Goal: Transaction & Acquisition: Subscribe to service/newsletter

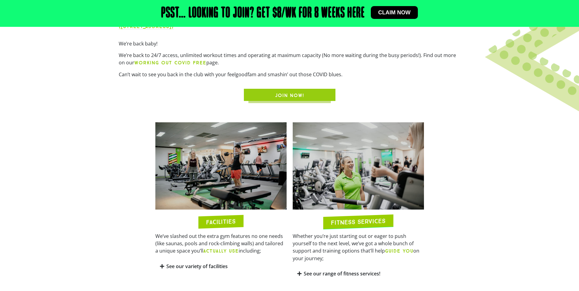
scroll to position [305, 0]
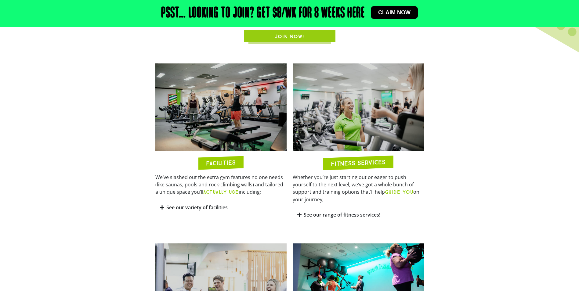
click at [181, 206] on link "See our variety of facilities" at bounding box center [196, 207] width 61 height 7
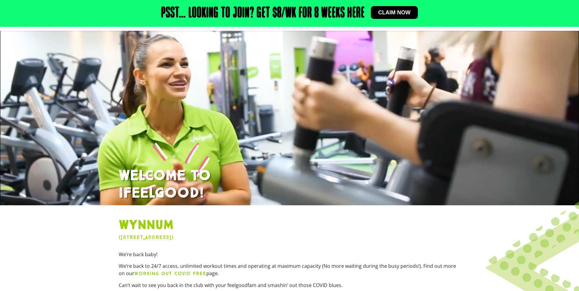
scroll to position [0, 0]
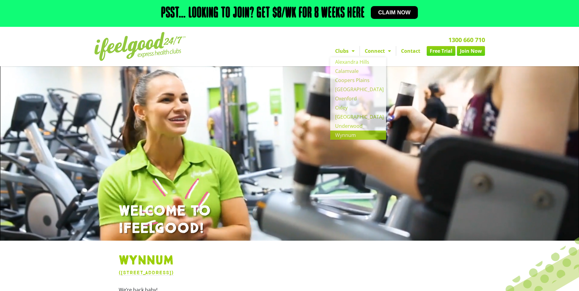
click at [473, 53] on link "Join Now" at bounding box center [471, 51] width 28 height 10
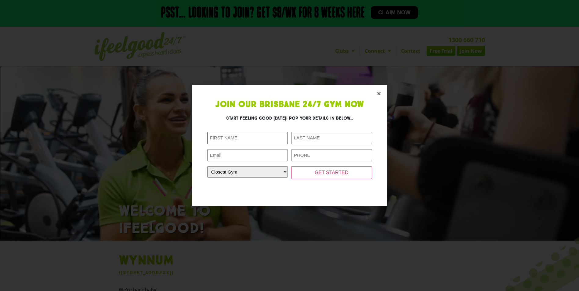
click at [265, 142] on input "First Name (Required)" at bounding box center [247, 138] width 81 height 13
type input "[PERSON_NAME]"
type input "[EMAIL_ADDRESS][DOMAIN_NAME]"
type input "0432979241"
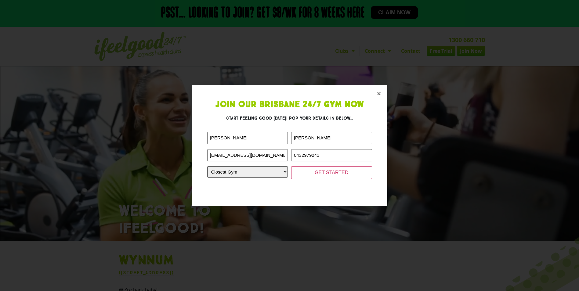
click at [278, 175] on select "Closest Gym [GEOGRAPHIC_DATA] [GEOGRAPHIC_DATA] [GEOGRAPHIC_DATA] [GEOGRAPHIC_D…" at bounding box center [247, 171] width 81 height 11
select select "Wynnum"
click at [207, 166] on select "Closest Gym [GEOGRAPHIC_DATA] [GEOGRAPHIC_DATA] [GEOGRAPHIC_DATA] [GEOGRAPHIC_D…" at bounding box center [247, 171] width 81 height 11
click at [319, 173] on input "GET STARTED" at bounding box center [331, 172] width 81 height 13
click at [337, 171] on input "GET STARTED" at bounding box center [331, 172] width 81 height 13
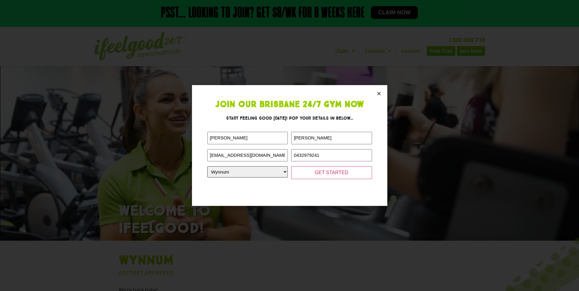
click at [280, 173] on select "Closest Gym [GEOGRAPHIC_DATA] [GEOGRAPHIC_DATA] [GEOGRAPHIC_DATA] [GEOGRAPHIC_D…" at bounding box center [247, 171] width 81 height 11
click at [207, 166] on select "Closest Gym [GEOGRAPHIC_DATA] [GEOGRAPHIC_DATA] [GEOGRAPHIC_DATA] [GEOGRAPHIC_D…" at bounding box center [247, 171] width 81 height 11
click at [330, 170] on input "GET STARTED" at bounding box center [331, 172] width 81 height 13
click at [341, 179] on input "GET STARTED" at bounding box center [331, 172] width 81 height 13
click at [348, 157] on input "0432979241" at bounding box center [331, 155] width 81 height 13
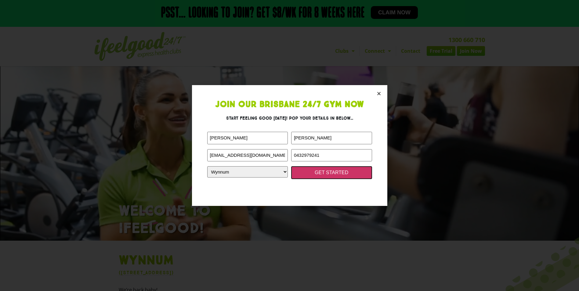
click at [338, 177] on input "GET STARTED" at bounding box center [331, 172] width 81 height 13
click at [345, 172] on input "GET STARTED" at bounding box center [331, 172] width 81 height 13
click at [379, 94] on icon "Close" at bounding box center [379, 93] width 5 height 5
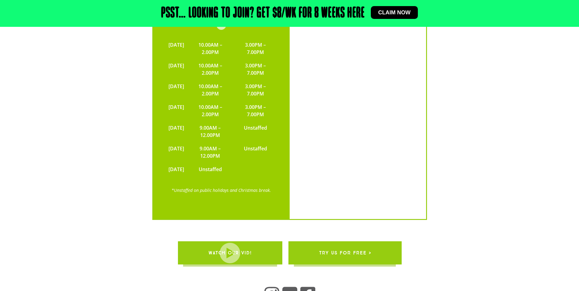
scroll to position [1567, 0]
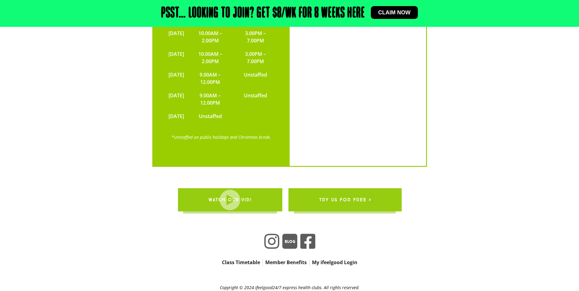
click at [363, 191] on span "try us for free >" at bounding box center [345, 199] width 52 height 17
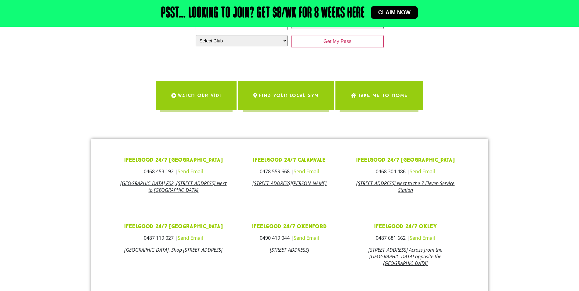
scroll to position [153, 0]
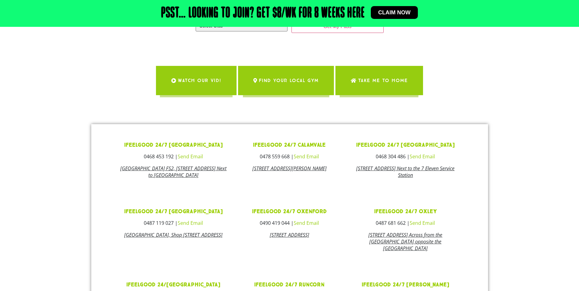
click at [198, 83] on span "WATCH OUR VID!" at bounding box center [199, 80] width 43 height 17
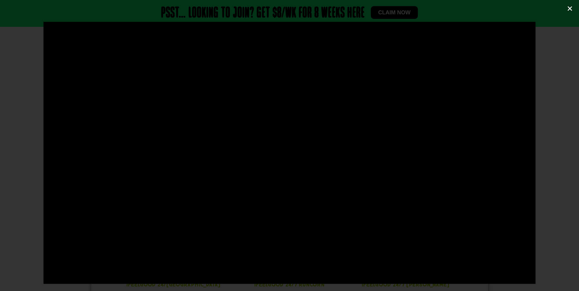
click at [571, 8] on icon "Close (Esc)" at bounding box center [570, 8] width 6 height 6
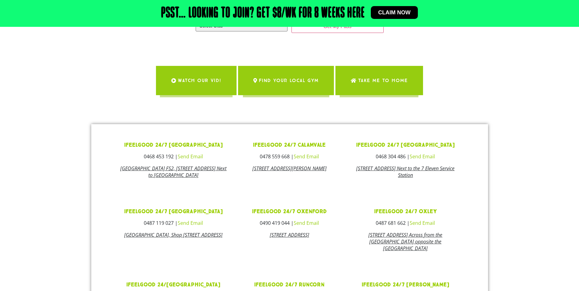
scroll to position [0, 0]
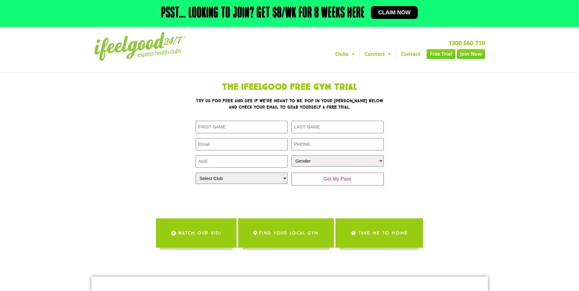
click at [472, 54] on link "Join Now" at bounding box center [471, 54] width 28 height 10
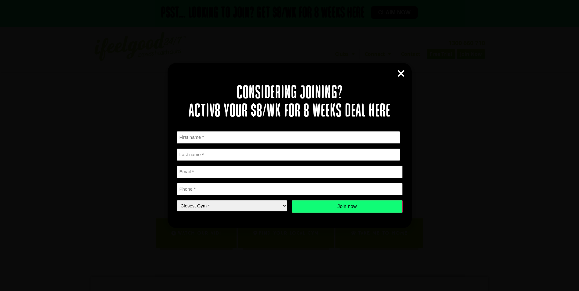
click at [243, 137] on input "First" at bounding box center [289, 137] width 224 height 13
type input "[PERSON_NAME]"
type input "[EMAIL_ADDRESS][DOMAIN_NAME]"
type input "0432979241"
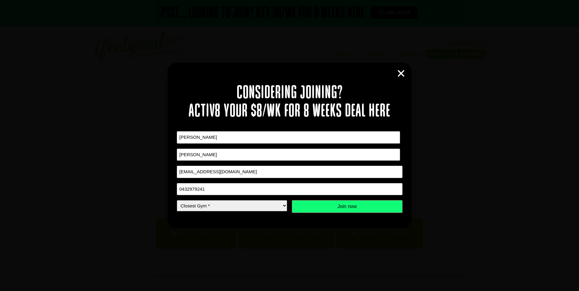
click at [261, 206] on select "Closest Gym * Alexandra Hills Calamvale Coopers Plains Middle Park Oxley Park R…" at bounding box center [232, 205] width 111 height 11
select select "Wynnum"
click at [177, 200] on select "Closest Gym * Alexandra Hills Calamvale Coopers Plains Middle Park Oxley Park R…" at bounding box center [232, 205] width 111 height 11
click at [336, 205] on input "Join now" at bounding box center [347, 206] width 111 height 13
click at [353, 208] on input "Join now" at bounding box center [347, 206] width 111 height 13
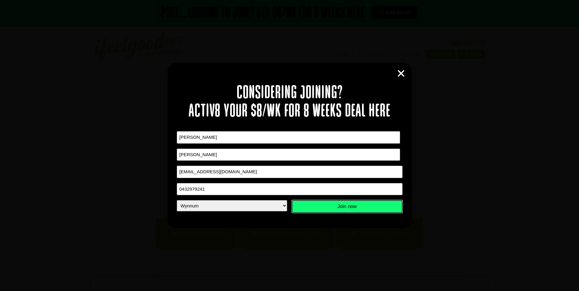
click at [352, 207] on input "Join now" at bounding box center [347, 206] width 111 height 13
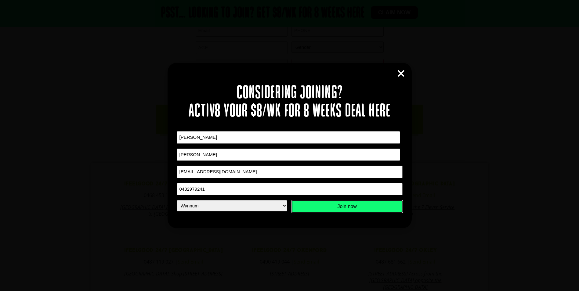
scroll to position [305, 0]
click at [402, 72] on icon "Close" at bounding box center [400, 73] width 9 height 9
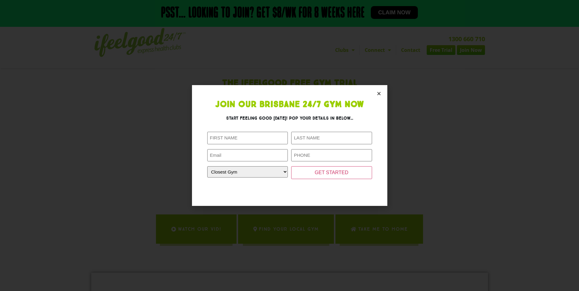
scroll to position [0, 0]
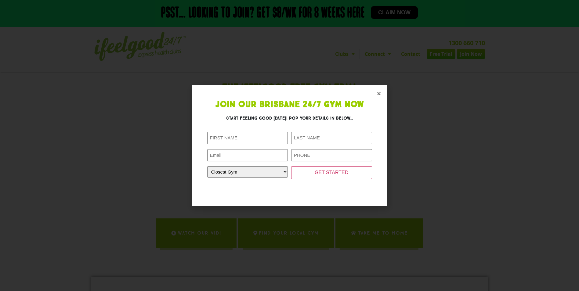
click at [378, 93] on icon "Close" at bounding box center [379, 93] width 5 height 5
